Goal: Transaction & Acquisition: Purchase product/service

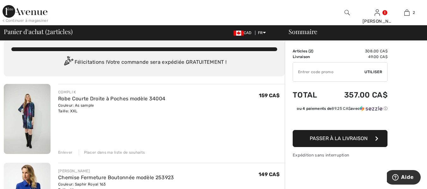
scroll to position [13, 0]
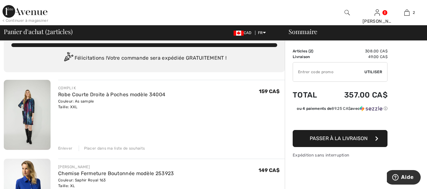
click at [333, 72] on input "TEXT" at bounding box center [328, 72] width 71 height 19
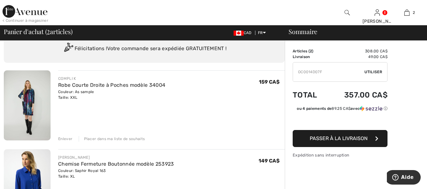
scroll to position [25, 0]
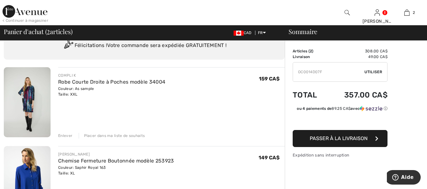
click at [113, 136] on div "Placer dans ma liste de souhaits" at bounding box center [112, 136] width 66 height 6
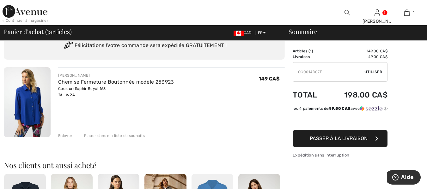
click at [333, 70] on input "TEXT" at bounding box center [328, 72] width 71 height 19
type input "O"
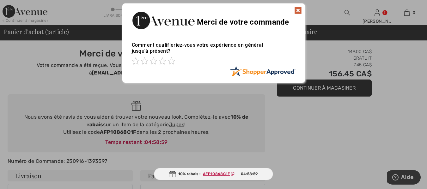
click at [296, 10] on img at bounding box center [298, 11] width 8 height 8
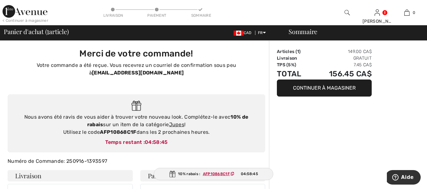
click at [45, 32] on span "Panier d'achat ( 1 article)" at bounding box center [36, 31] width 65 height 6
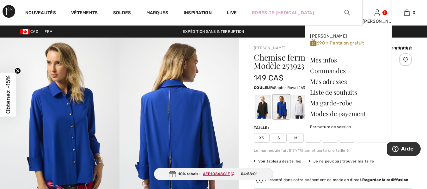
click at [378, 14] on img at bounding box center [376, 13] width 5 height 8
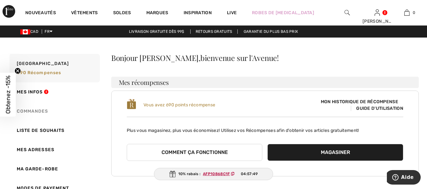
click at [43, 114] on link "Commandes" at bounding box center [54, 111] width 92 height 19
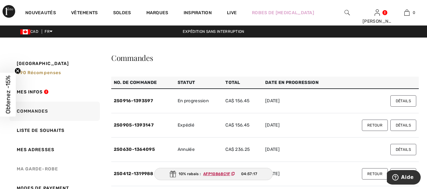
click at [49, 168] on link "Ma garde-robe" at bounding box center [54, 168] width 92 height 19
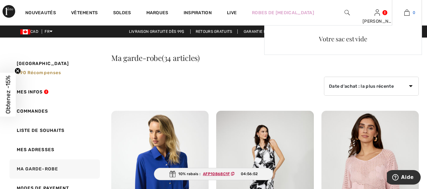
click at [404, 12] on img at bounding box center [406, 13] width 5 height 8
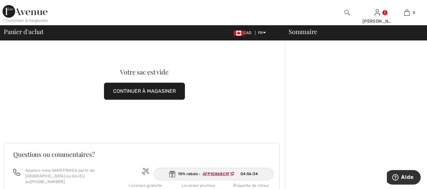
click at [141, 92] on button "CONTINUER À MAGASINER" at bounding box center [144, 91] width 81 height 17
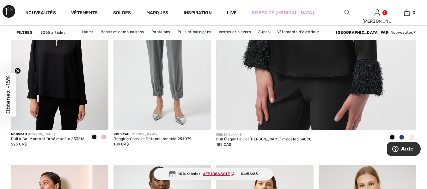
scroll to position [290, 0]
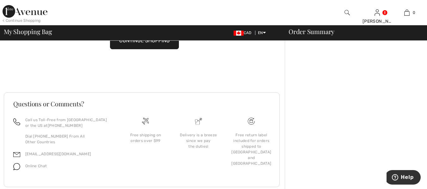
scroll to position [55, 0]
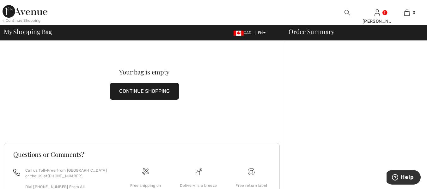
click at [138, 87] on button "CONTINUE SHOPPING" at bounding box center [144, 91] width 69 height 17
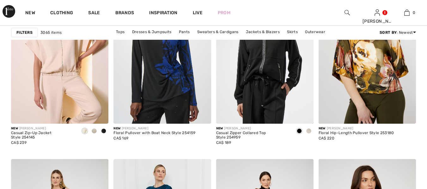
scroll to position [564, 0]
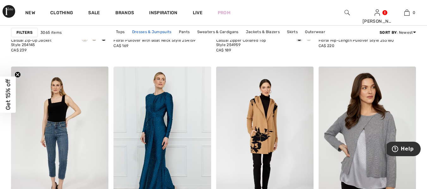
click at [154, 33] on link "Dresses & Jumpsuits" at bounding box center [152, 32] width 46 height 8
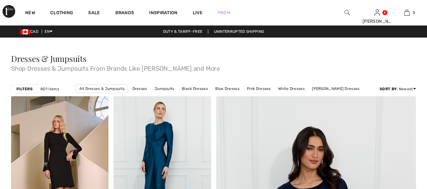
checkbox input "true"
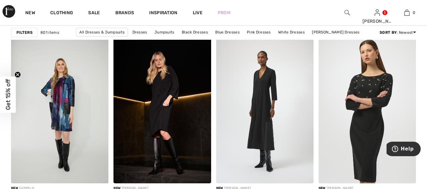
scroll to position [2445, 0]
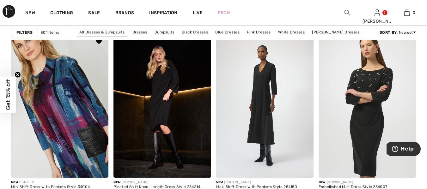
click at [63, 104] on img at bounding box center [59, 105] width 97 height 146
click at [61, 131] on img at bounding box center [59, 105] width 97 height 146
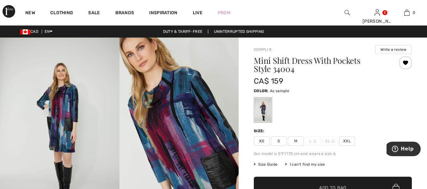
click at [348, 142] on span "XXL" at bounding box center [347, 140] width 16 height 9
click at [264, 166] on span "Size Guide" at bounding box center [266, 165] width 24 height 6
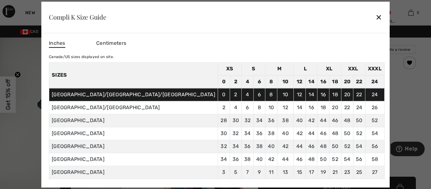
click at [376, 16] on div "✕" at bounding box center [379, 17] width 7 height 13
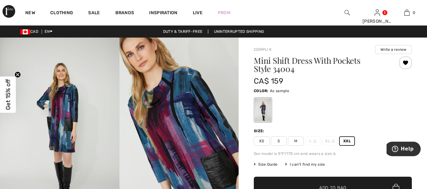
click at [159, 125] on img at bounding box center [178, 127] width 119 height 179
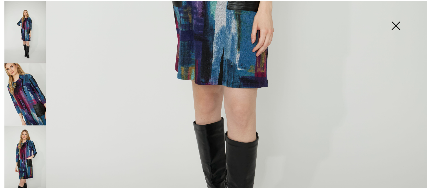
scroll to position [333, 0]
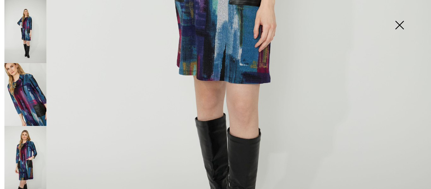
click at [401, 25] on img at bounding box center [400, 25] width 32 height 33
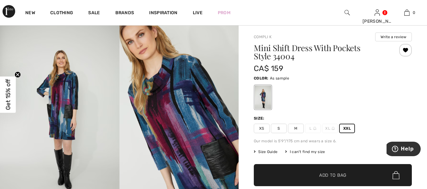
scroll to position [25, 0]
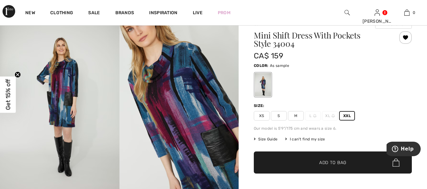
click at [325, 161] on span "Add to Bag" at bounding box center [332, 162] width 27 height 7
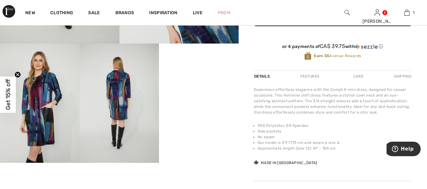
scroll to position [177, 0]
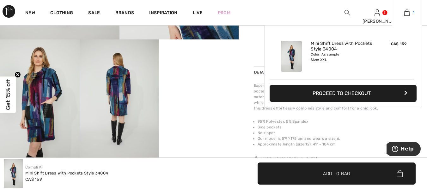
click at [404, 14] on img at bounding box center [406, 13] width 5 height 8
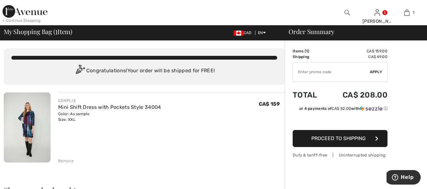
click at [30, 131] on img at bounding box center [27, 128] width 47 height 70
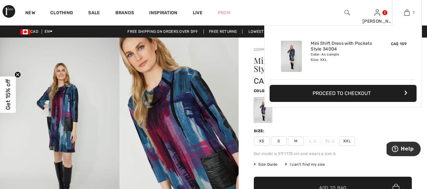
click at [404, 12] on img at bounding box center [406, 13] width 5 height 8
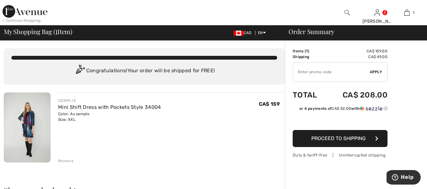
click at [303, 74] on input "TEXT" at bounding box center [331, 72] width 77 height 19
type input "OC0014D07F"
click at [375, 73] on span "Apply" at bounding box center [375, 72] width 13 height 6
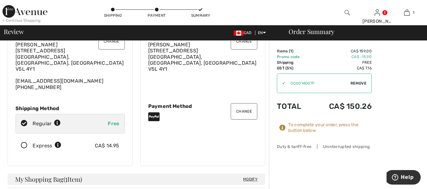
scroll to position [38, 0]
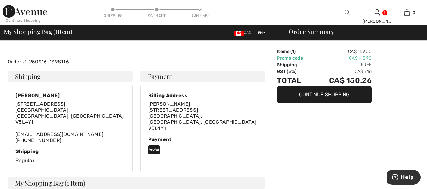
scroll to position [50, 0]
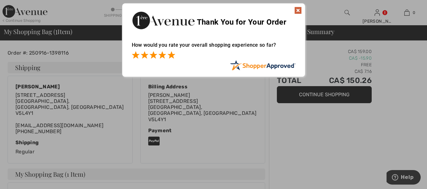
click at [172, 55] on span at bounding box center [171, 55] width 8 height 8
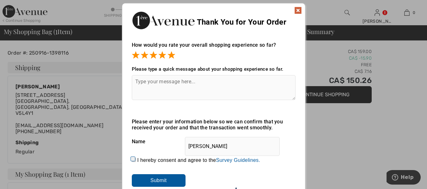
click at [151, 83] on textarea at bounding box center [214, 87] width 164 height 25
type textarea "ALWAYS HAPPY WHEN I SHOP 1ERE AVE"
click at [159, 180] on input "Submit" at bounding box center [159, 180] width 54 height 13
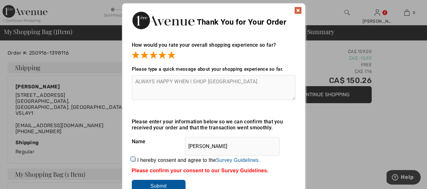
click at [132, 158] on input "I hereby consent and agree to the By submitting a review, you grant permission …" at bounding box center [134, 160] width 4 height 4
checkbox input "true"
click at [153, 186] on input "Submit" at bounding box center [159, 186] width 54 height 13
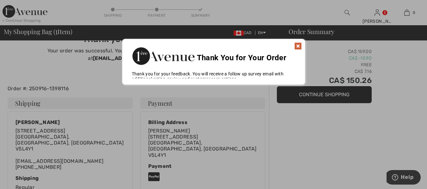
scroll to position [12, 0]
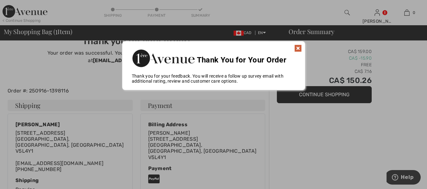
click at [299, 45] on img at bounding box center [298, 49] width 8 height 8
